Goal: Transaction & Acquisition: Purchase product/service

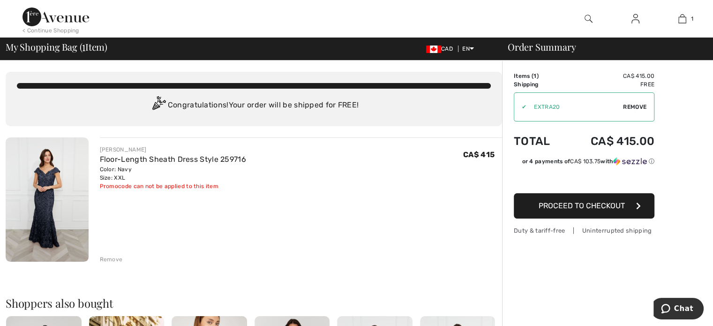
click at [564, 206] on span "Proceed to Checkout" at bounding box center [582, 205] width 86 height 9
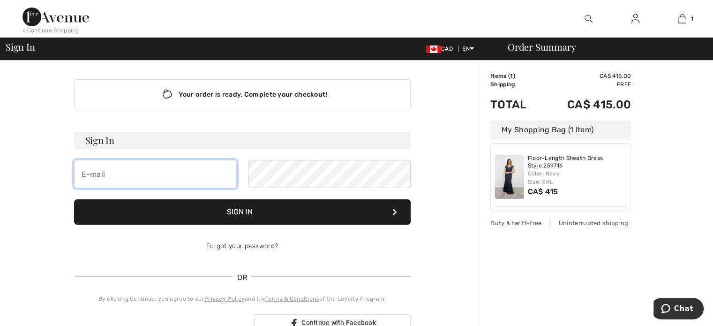
click at [97, 172] on input "email" at bounding box center [155, 174] width 163 height 28
type input "ariehl@sasktel.net"
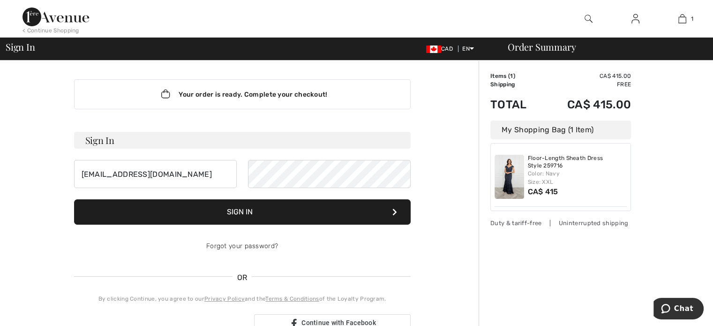
click at [260, 210] on button "Sign In" at bounding box center [242, 211] width 337 height 25
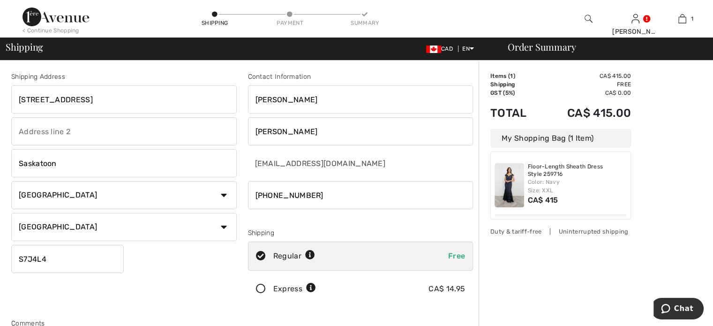
click at [261, 286] on icon at bounding box center [260, 289] width 25 height 10
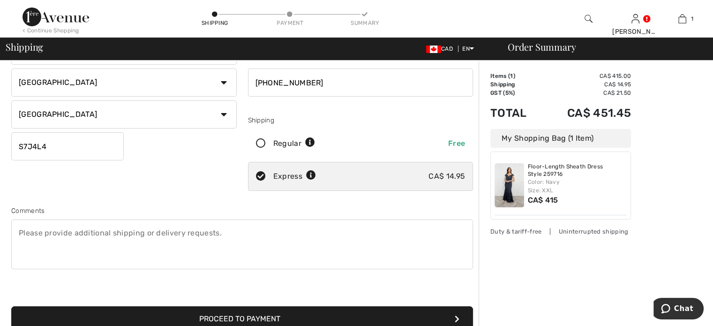
scroll to position [141, 0]
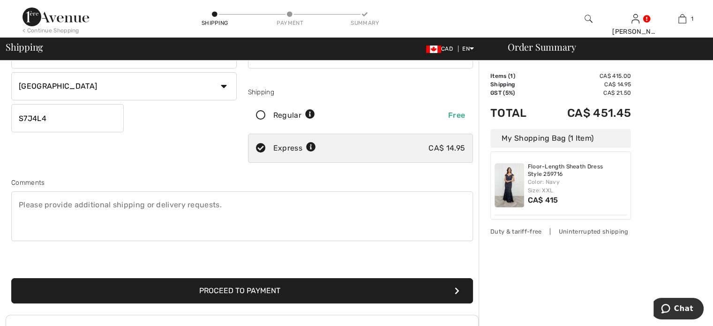
click at [105, 209] on textarea at bounding box center [242, 216] width 462 height 50
type textarea "please contact me if not available to ship right away"
click at [251, 290] on button "Proceed to Payment" at bounding box center [242, 290] width 462 height 25
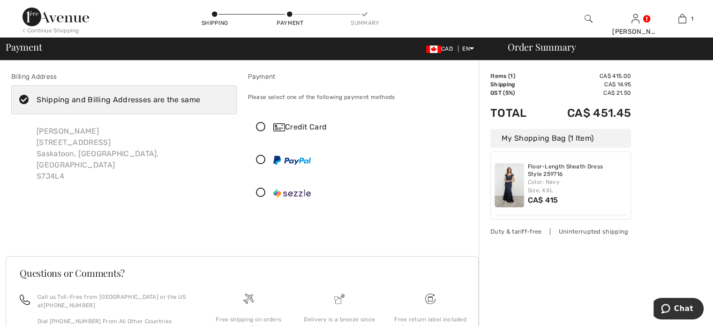
click at [261, 125] on icon at bounding box center [260, 127] width 25 height 10
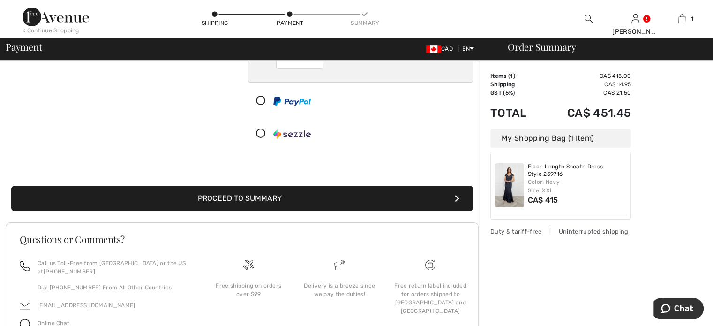
scroll to position [188, 0]
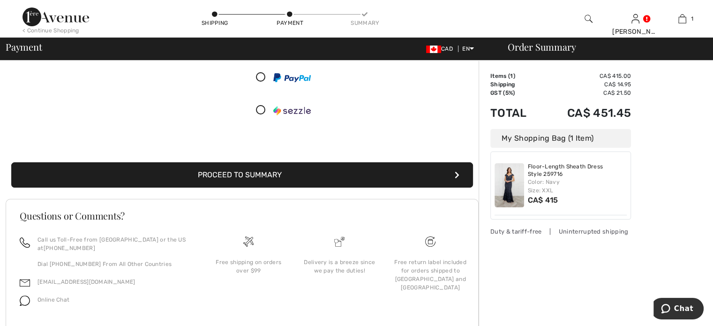
click at [259, 174] on button "Proceed to Summary" at bounding box center [242, 174] width 462 height 25
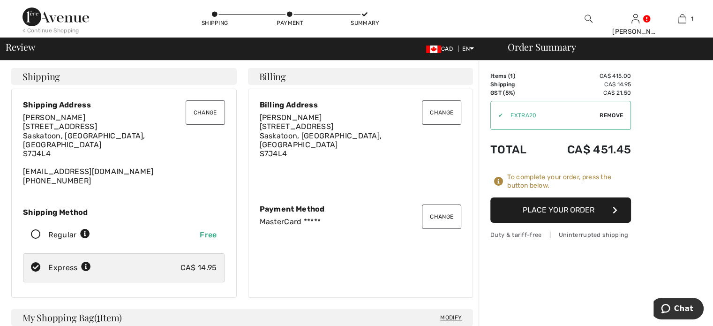
click at [564, 212] on button "Place Your Order" at bounding box center [560, 209] width 141 height 25
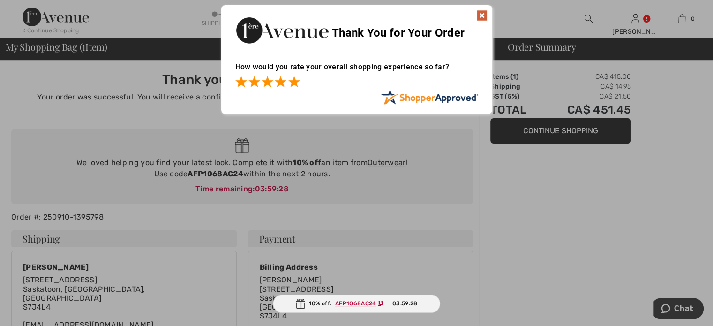
click at [299, 81] on span at bounding box center [293, 81] width 11 height 11
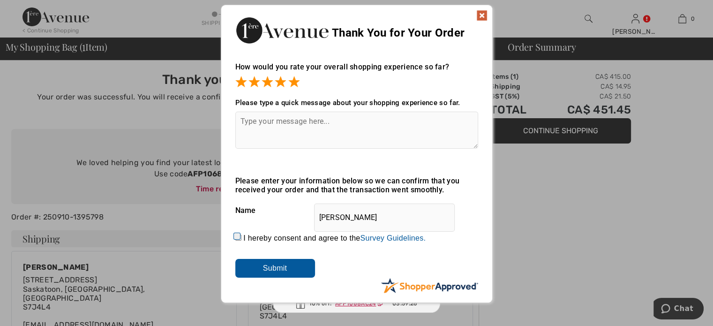
click at [482, 15] on img at bounding box center [481, 15] width 11 height 11
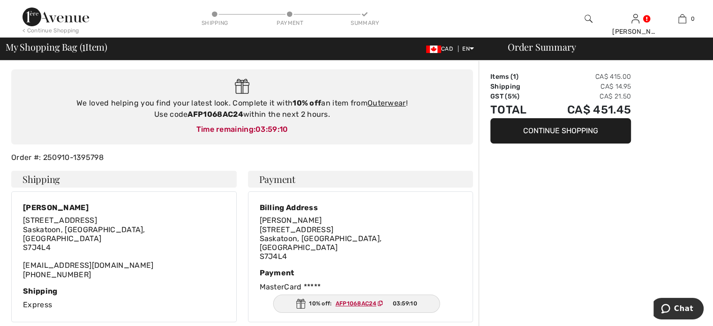
scroll to position [166, 0]
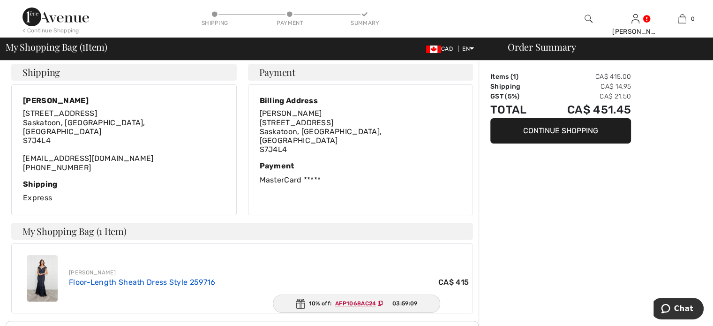
click at [103, 278] on link "Floor-Length Sheath Dress Style 259716" at bounding box center [142, 282] width 146 height 9
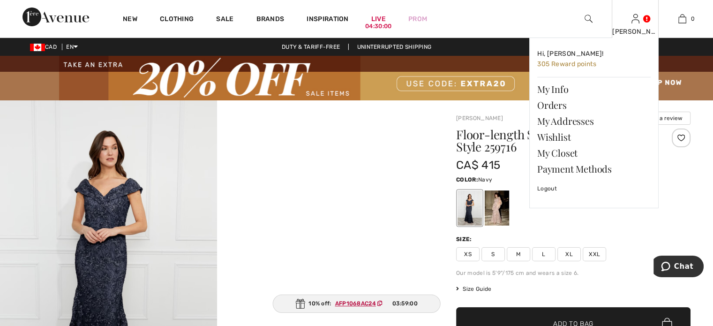
click at [640, 24] on div "[PERSON_NAME] Hi, [PERSON_NAME]! 305 Reward points My Info Orders My Addresses …" at bounding box center [635, 19] width 47 height 38
click at [554, 105] on link "Orders" at bounding box center [593, 105] width 113 height 16
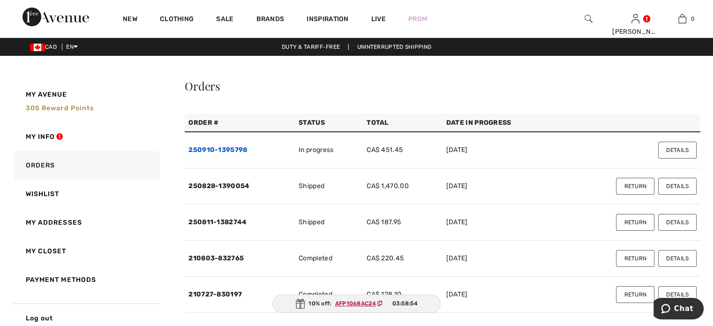
click at [228, 151] on link "250910-1395798" at bounding box center [217, 150] width 59 height 8
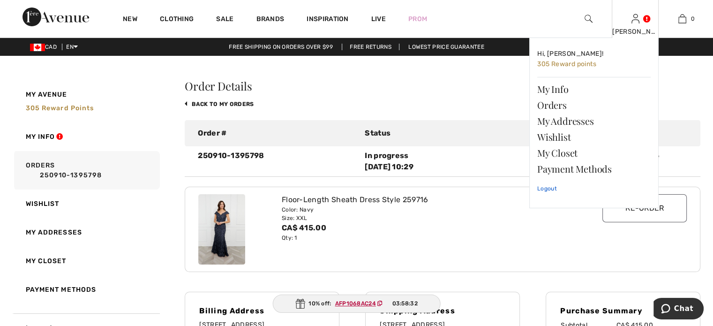
click at [551, 187] on link "Logout" at bounding box center [593, 188] width 113 height 23
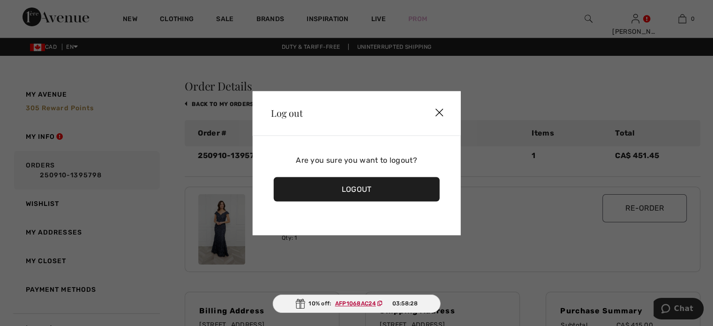
click at [367, 186] on div "Logout" at bounding box center [356, 189] width 166 height 24
